Goal: Transaction & Acquisition: Purchase product/service

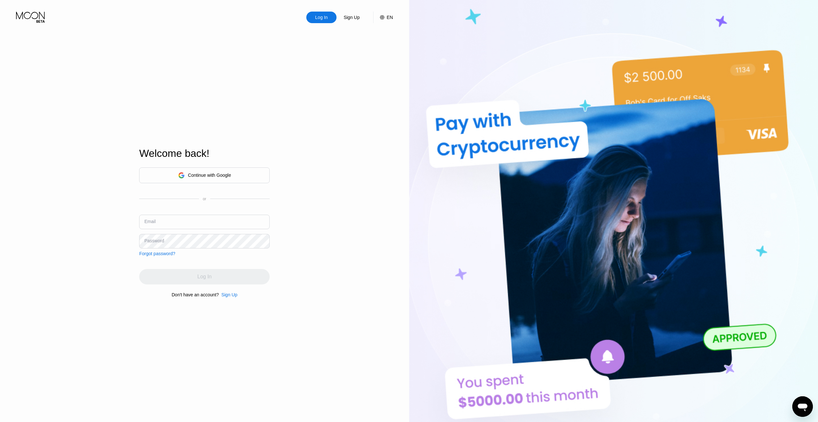
click at [315, 21] on div "Log In" at bounding box center [321, 17] width 14 height 6
click at [219, 174] on div "Continue with Google" at bounding box center [209, 175] width 43 height 5
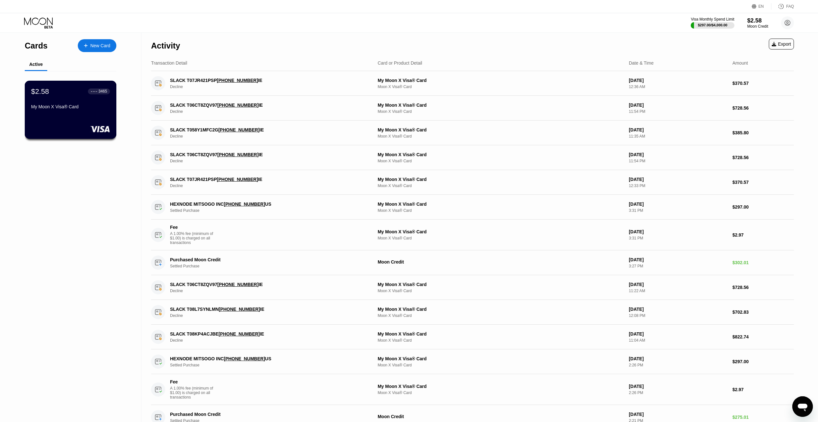
click at [63, 93] on div "$2.58 ● ● ● ● 3465" at bounding box center [70, 91] width 79 height 8
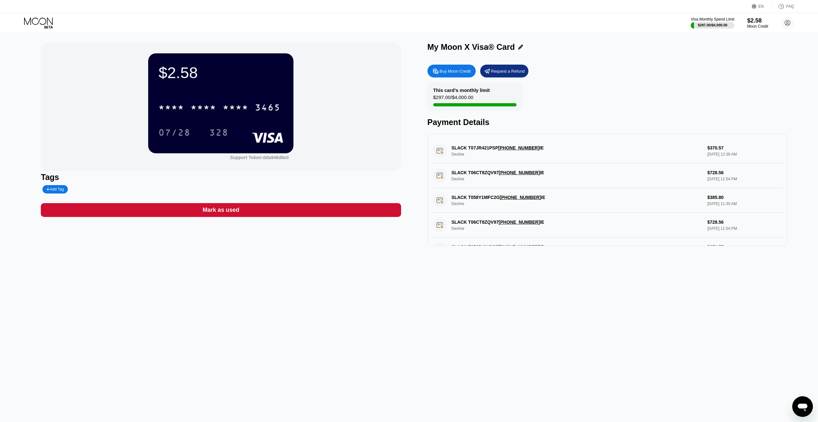
click at [445, 68] on div "Buy Moon Credit" at bounding box center [451, 71] width 48 height 13
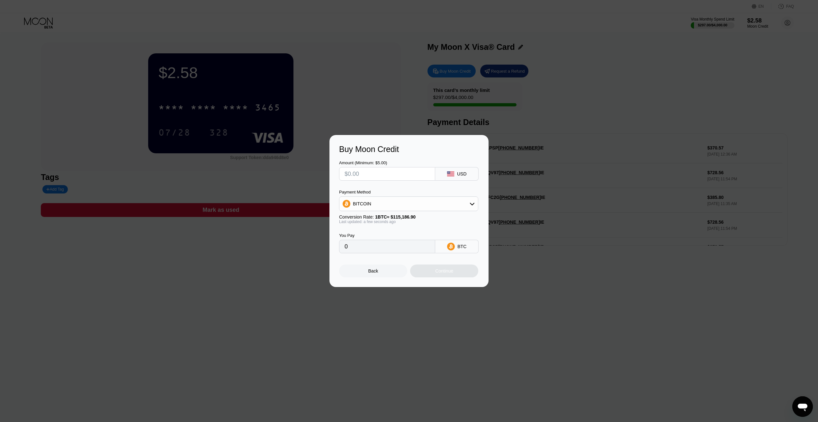
click at [383, 173] on input "text" at bounding box center [386, 173] width 85 height 13
type input "$2"
type input "0.00001737"
type input "$260"
type input "0.00225721"
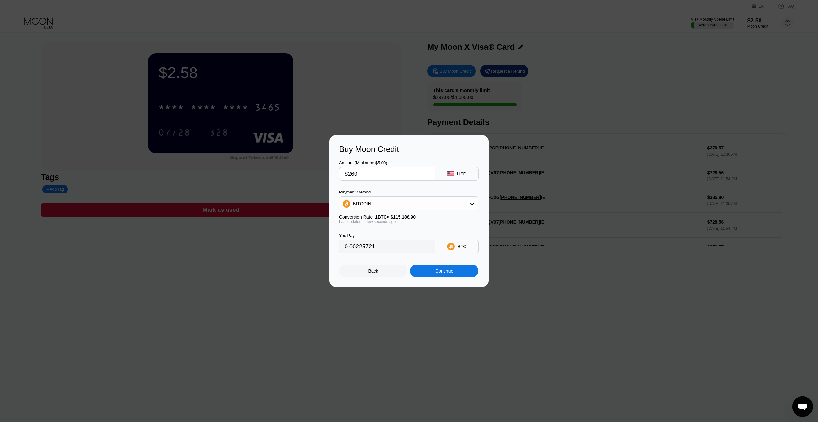
type input "$260"
click at [393, 204] on div "BITCOIN" at bounding box center [408, 203] width 138 height 13
click at [383, 230] on div "USDT on TRON" at bounding box center [408, 235] width 135 height 13
type input "262.63"
click at [440, 276] on div "Continue" at bounding box center [444, 270] width 68 height 13
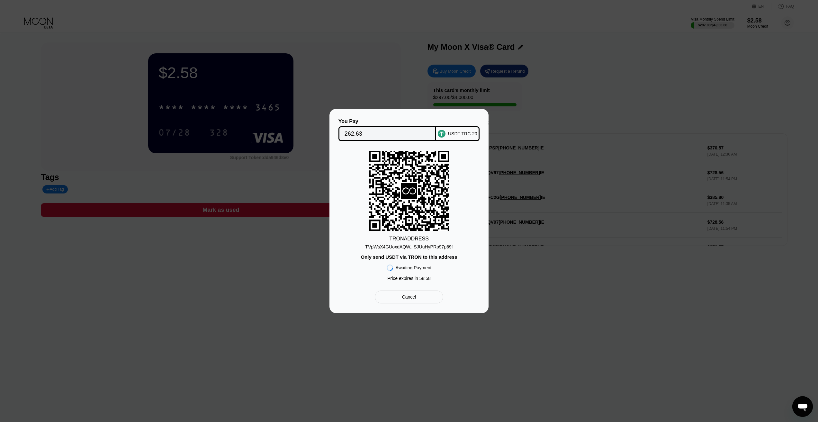
click at [413, 246] on div "TVpWsX4GUoxdAQW...SJUuHyPRp97p69f" at bounding box center [408, 246] width 87 height 5
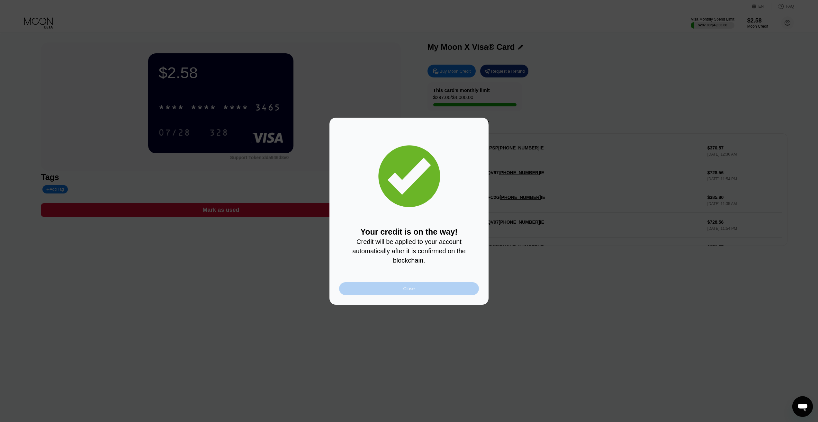
click at [411, 291] on div "Close" at bounding box center [409, 288] width 12 height 5
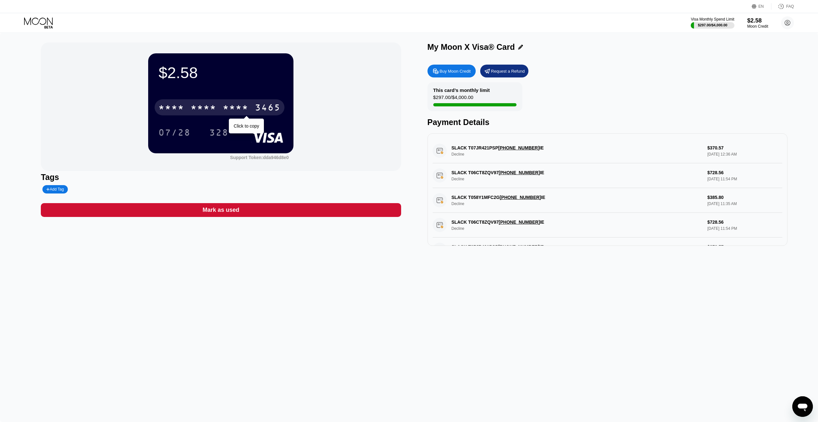
click at [206, 112] on div "* * * *" at bounding box center [203, 108] width 26 height 10
click at [206, 112] on div "6500" at bounding box center [203, 108] width 26 height 10
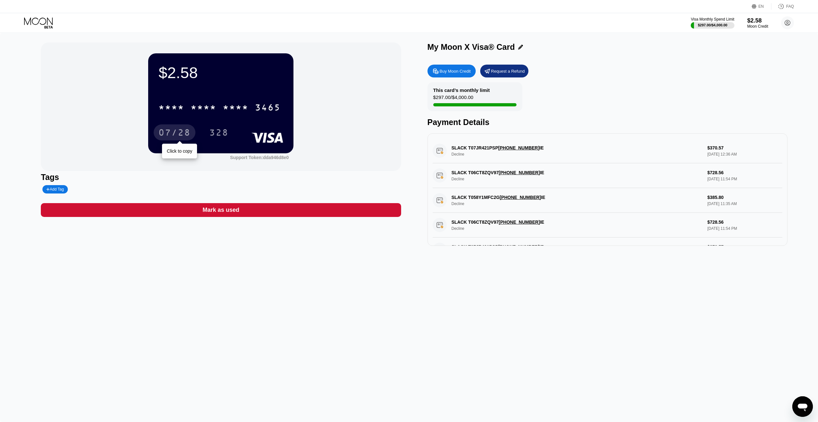
click at [172, 134] on div "07/28" at bounding box center [174, 133] width 32 height 10
click at [220, 136] on div "328" at bounding box center [218, 133] width 19 height 10
